Goal: Navigation & Orientation: Find specific page/section

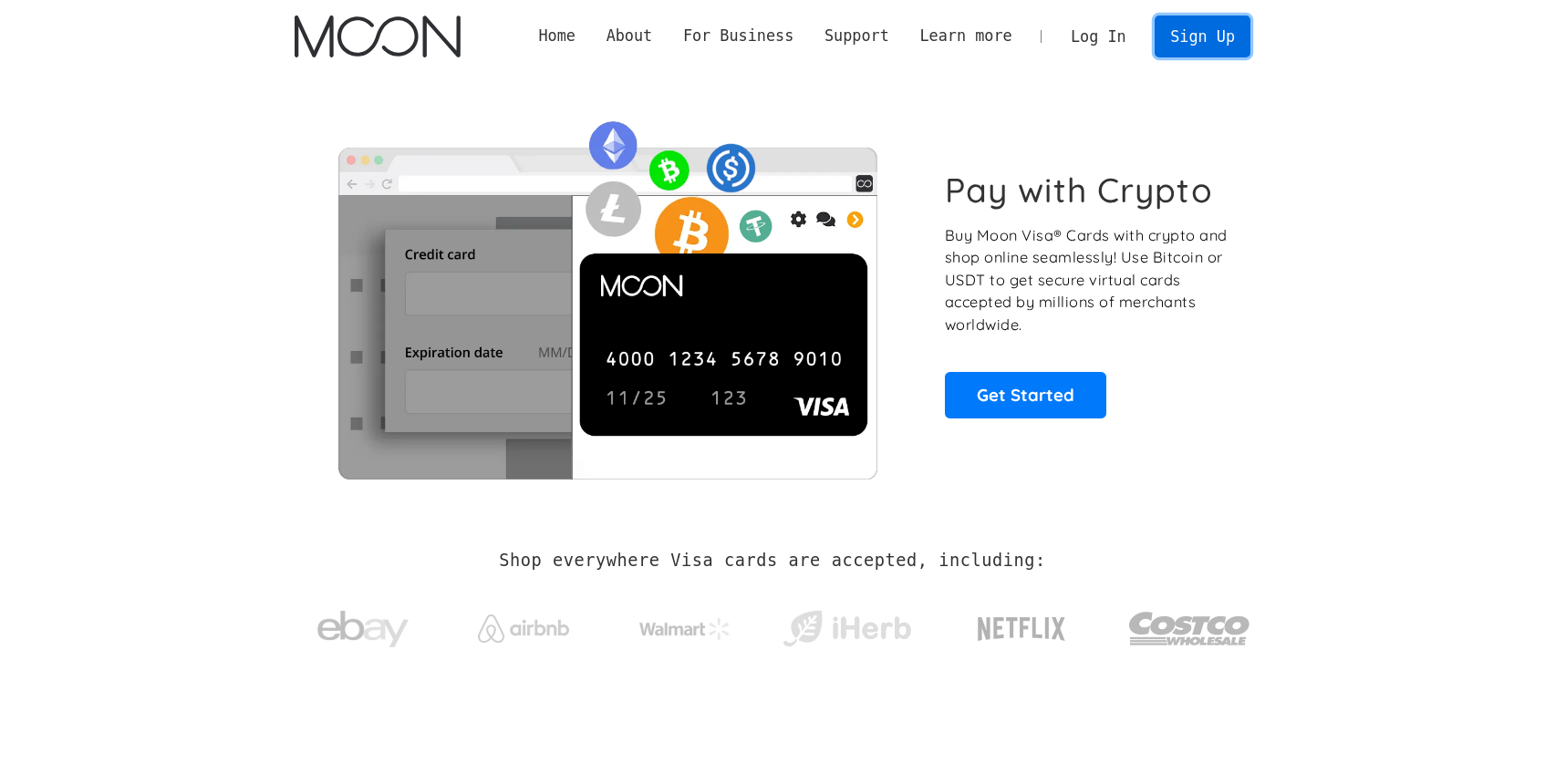
click at [1214, 20] on link "Sign Up" at bounding box center [1202, 35] width 95 height 41
click at [1110, 39] on link "Log In" at bounding box center [1098, 36] width 85 height 40
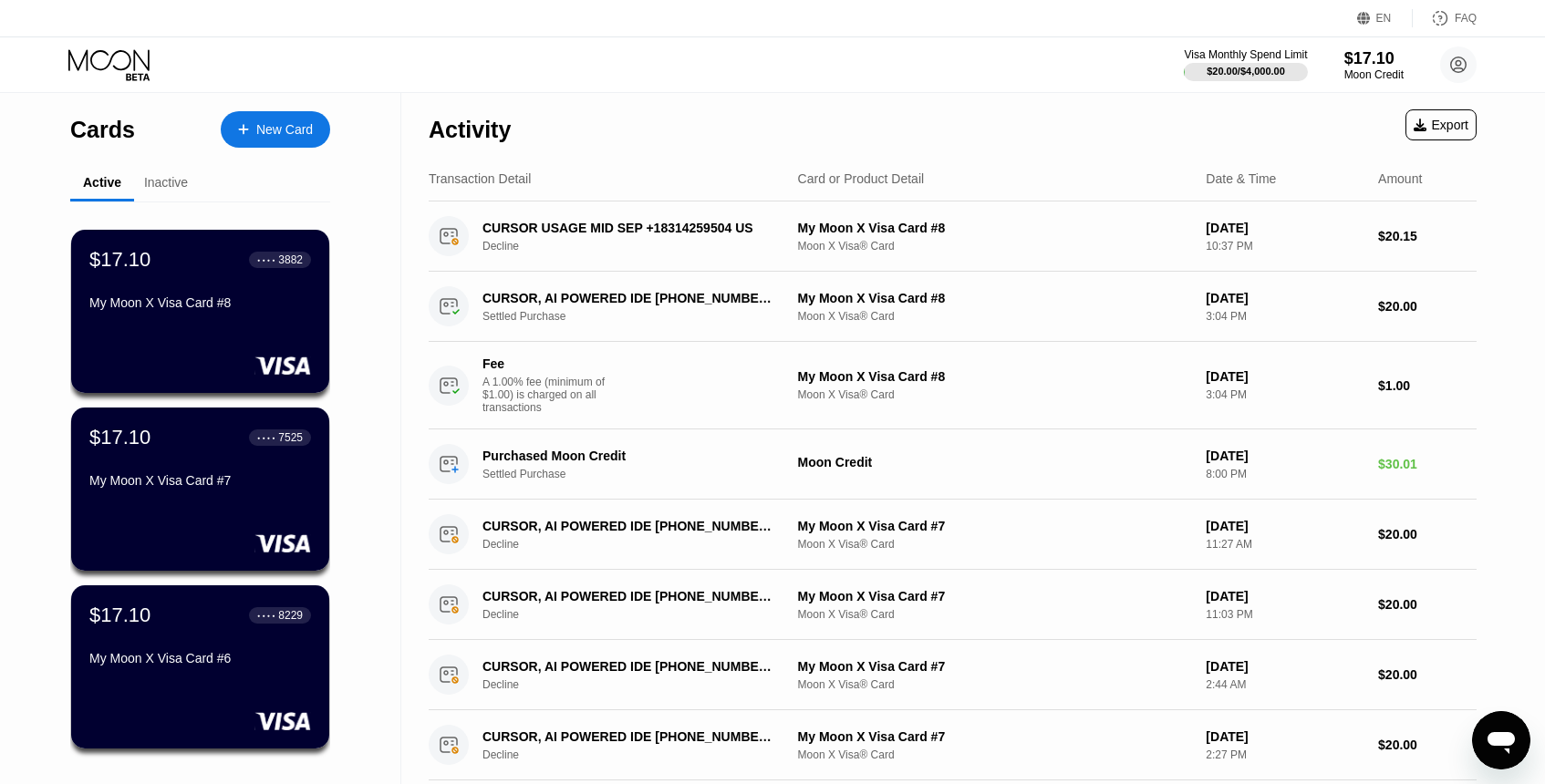
click at [392, 174] on div "Cards New Card Active Inactive $17.10 ● ● ● ● 3882 My Moon X Visa Card #8 $17.1…" at bounding box center [201, 661] width 402 height 1137
